Goal: Register for event/course

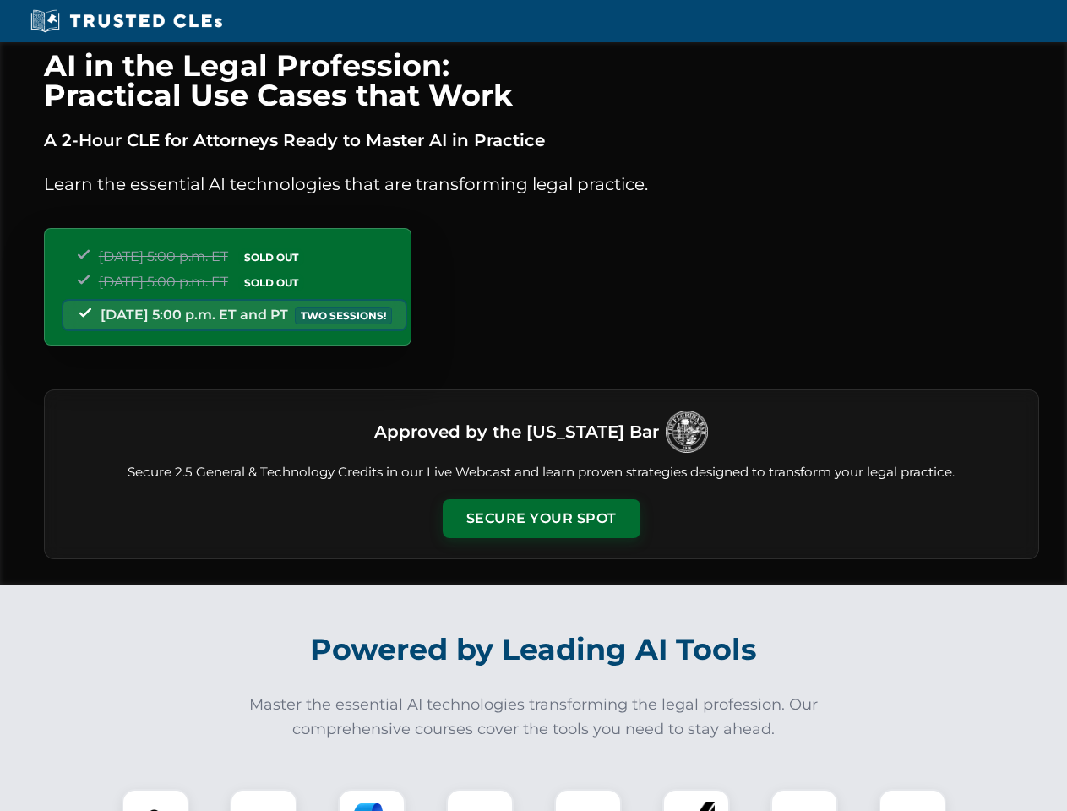
click at [540, 519] on button "Secure Your Spot" at bounding box center [542, 518] width 198 height 39
click at [155, 800] on img at bounding box center [155, 822] width 49 height 49
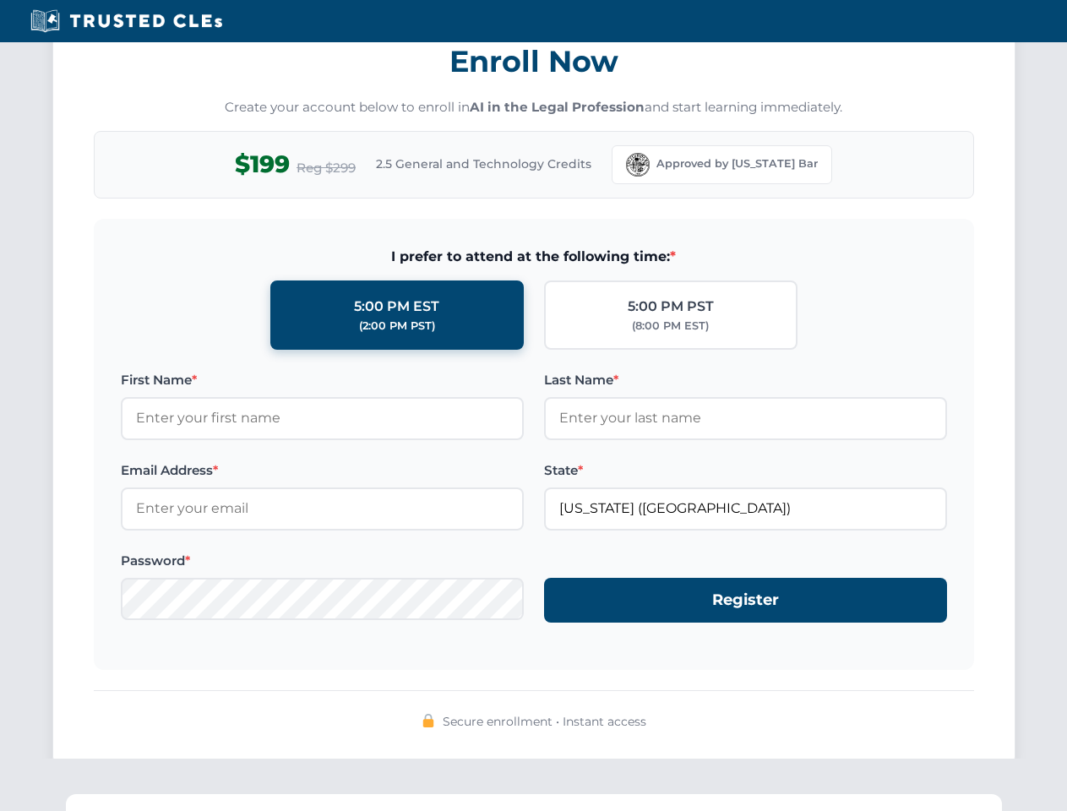
scroll to position [1658, 0]
